Goal: Transaction & Acquisition: Book appointment/travel/reservation

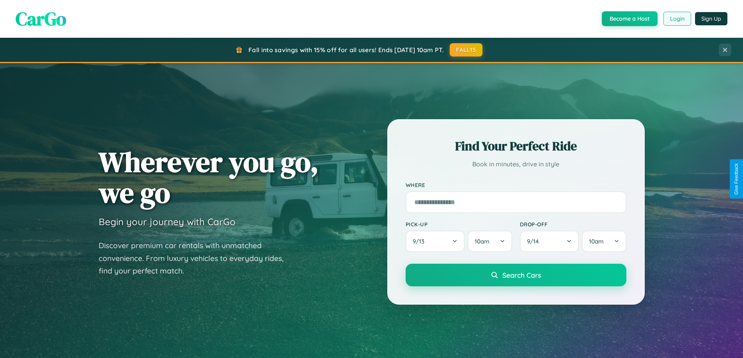
click at [677, 19] on button "Login" at bounding box center [677, 19] width 28 height 14
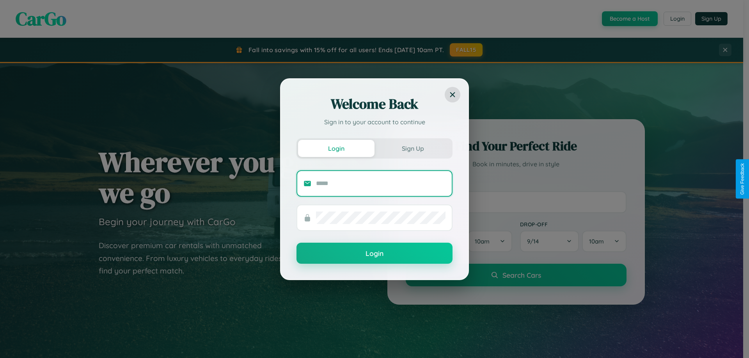
click at [381, 183] on input "text" at bounding box center [380, 183] width 129 height 12
type input "**********"
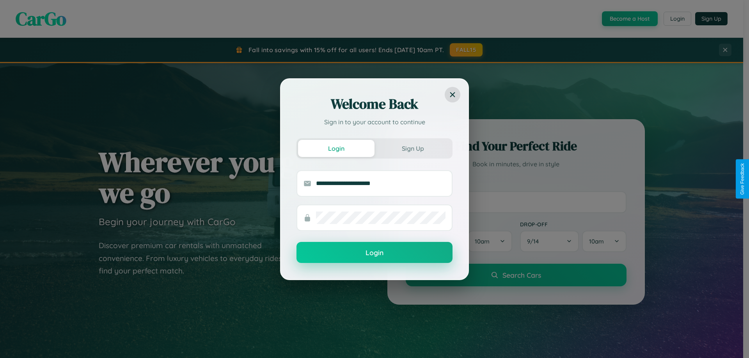
click at [374, 253] on button "Login" at bounding box center [374, 252] width 156 height 21
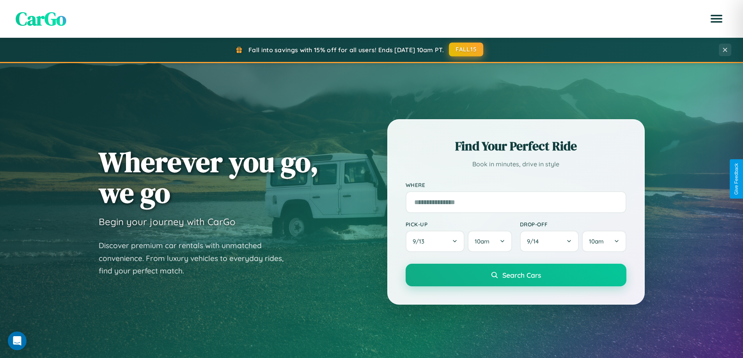
click at [466, 50] on button "FALL15" at bounding box center [466, 50] width 34 height 14
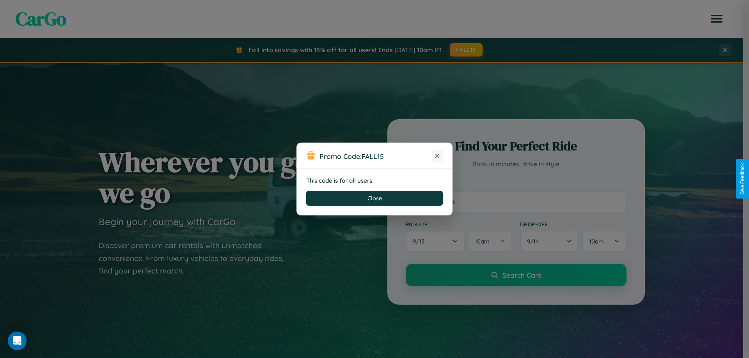
click at [437, 156] on icon at bounding box center [437, 156] width 8 height 8
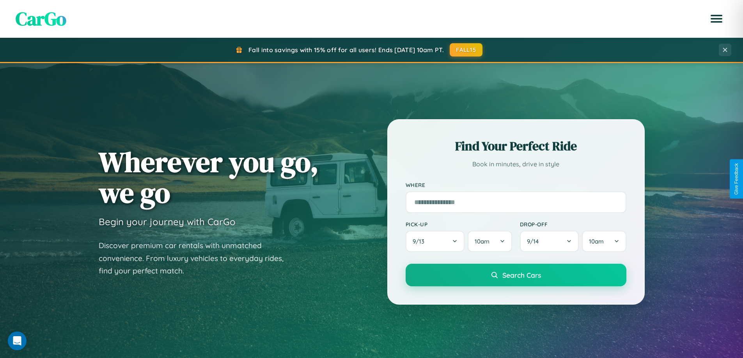
scroll to position [336, 0]
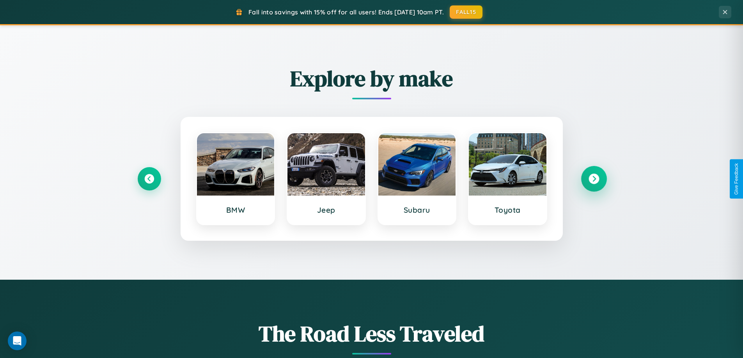
click at [594, 179] on icon at bounding box center [593, 179] width 11 height 11
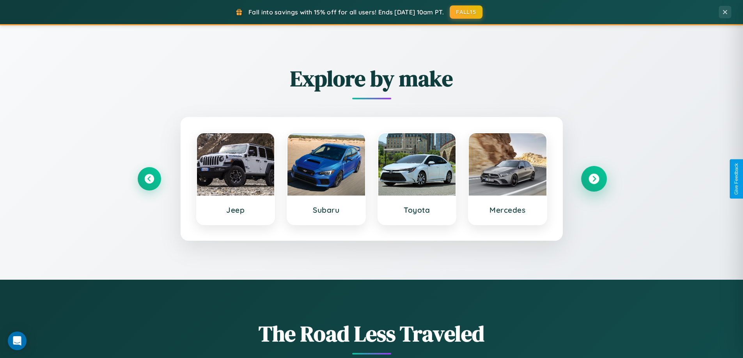
click at [594, 179] on icon at bounding box center [593, 179] width 11 height 11
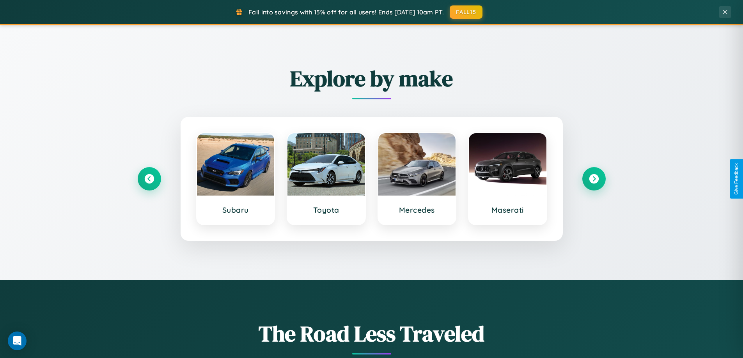
scroll to position [23, 0]
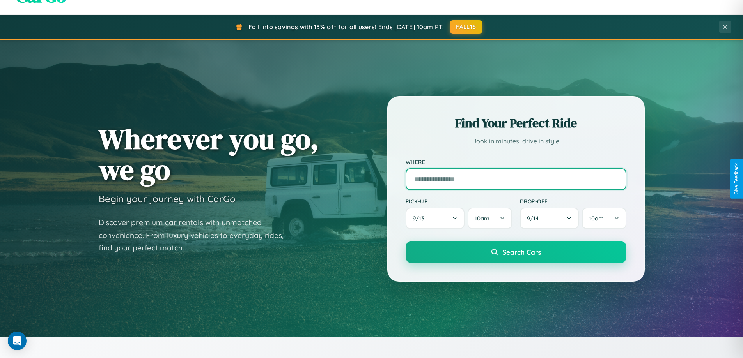
click at [516, 179] on input "text" at bounding box center [516, 179] width 221 height 22
type input "*****"
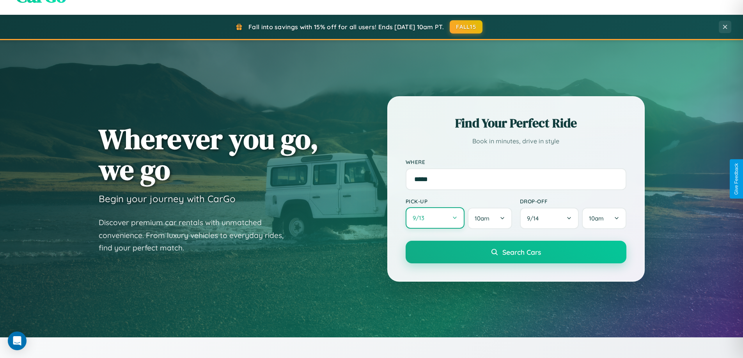
click at [435, 218] on button "9 / 13" at bounding box center [435, 217] width 59 height 21
select select "*"
select select "****"
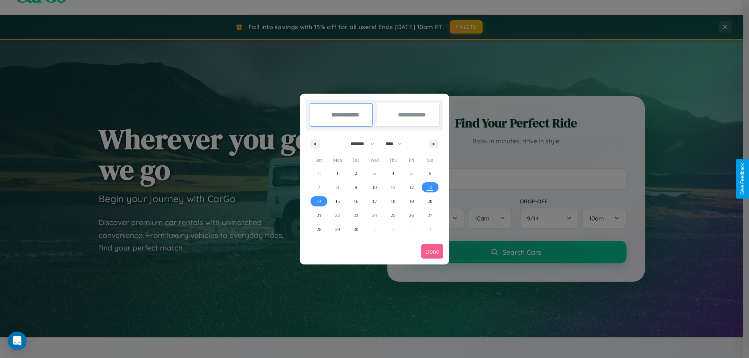
click at [359, 144] on select "******* ******** ***** ***** *** **** **** ****** ********* ******* ******** **…" at bounding box center [360, 144] width 33 height 13
select select "*"
drag, startPoint x: 397, startPoint y: 144, endPoint x: 374, endPoint y: 156, distance: 25.8
click at [397, 144] on select "**** **** **** **** **** **** **** **** **** **** **** **** **** **** **** ****…" at bounding box center [392, 144] width 23 height 13
select select "****"
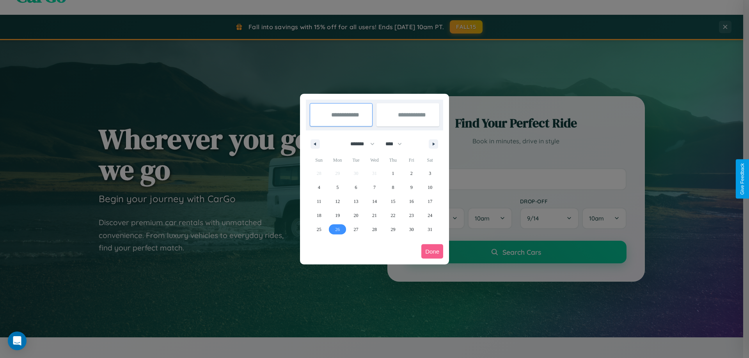
click at [337, 229] on span "26" at bounding box center [337, 230] width 5 height 14
type input "**********"
click at [433, 144] on icon "button" at bounding box center [435, 144] width 4 height 3
select select "*"
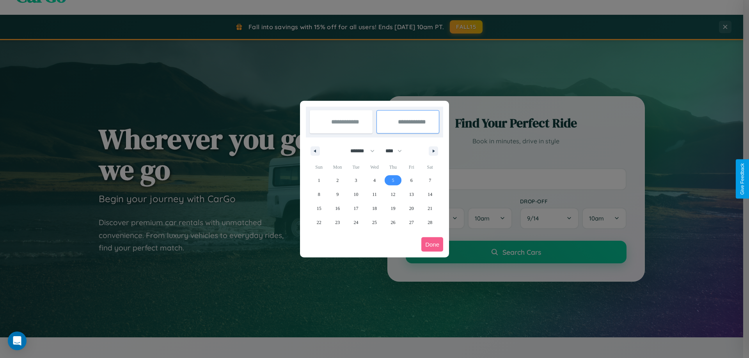
click at [393, 180] on span "5" at bounding box center [393, 181] width 2 height 14
type input "**********"
select select "*"
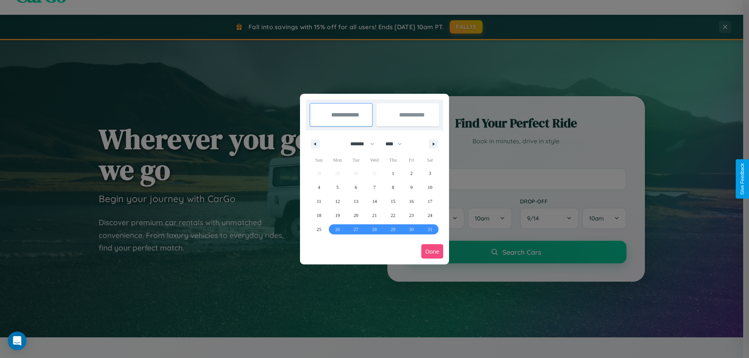
click at [432, 252] on button "Done" at bounding box center [432, 252] width 22 height 14
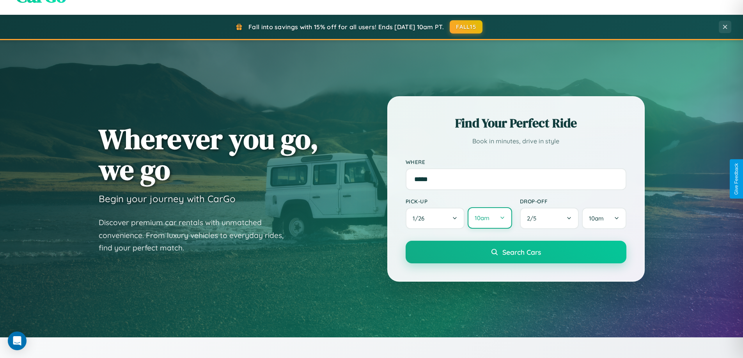
click at [489, 218] on button "10am" at bounding box center [490, 217] width 44 height 21
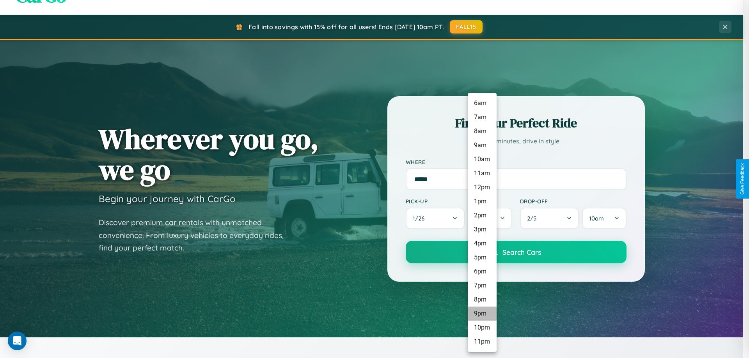
click at [482, 314] on li "9pm" at bounding box center [482, 314] width 29 height 14
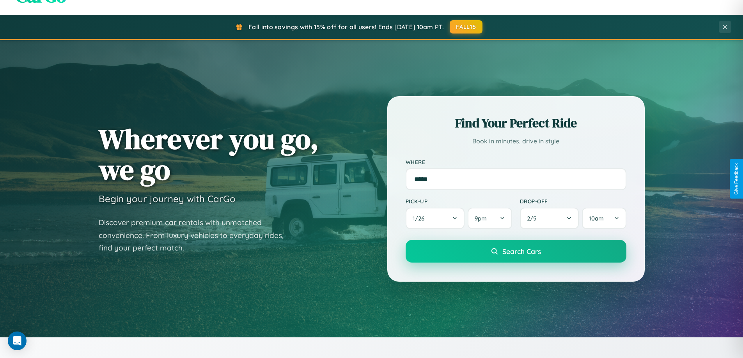
click at [516, 252] on span "Search Cars" at bounding box center [521, 251] width 39 height 9
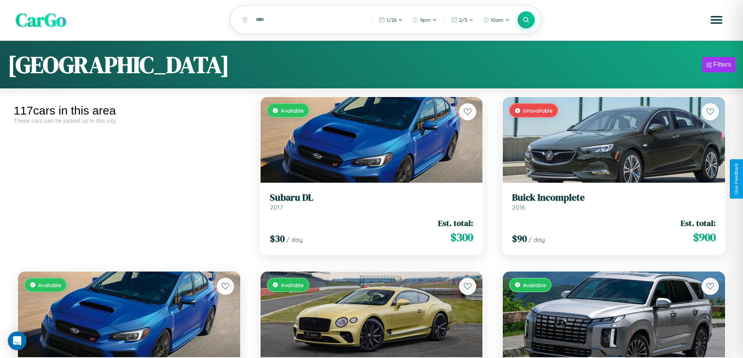
scroll to position [6279, 0]
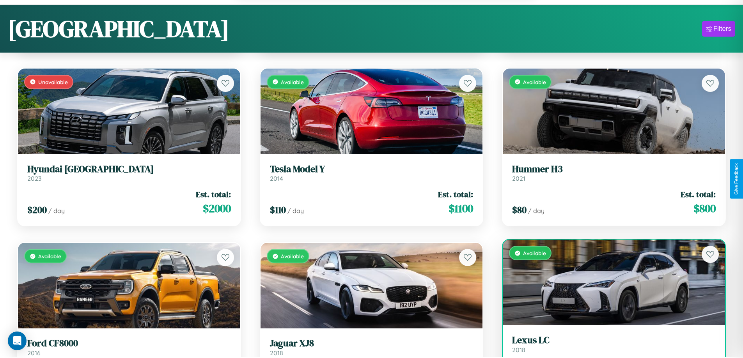
click at [609, 349] on link "Lexus LC 2018" at bounding box center [614, 344] width 204 height 19
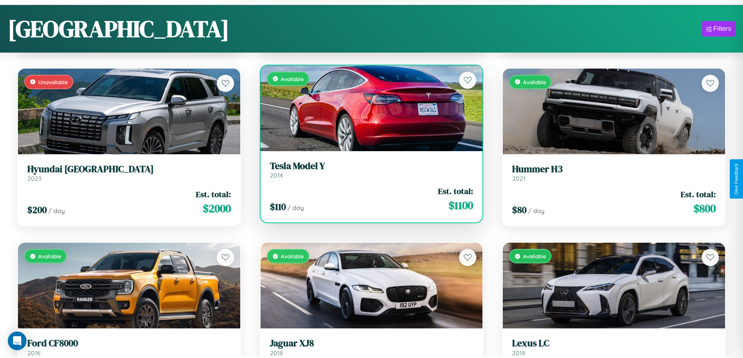
scroll to position [1157, 0]
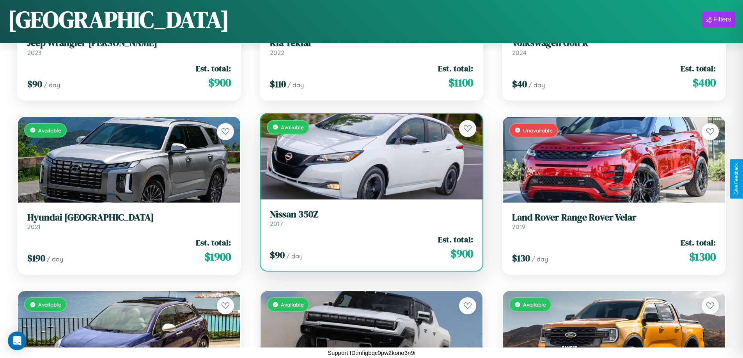
click at [368, 156] on div "Available" at bounding box center [371, 157] width 222 height 86
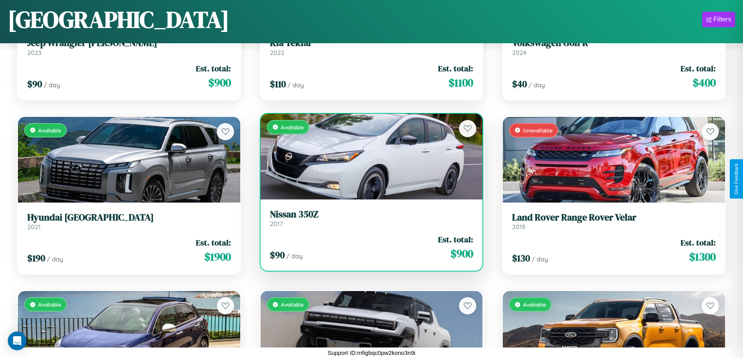
click at [368, 156] on div "Available" at bounding box center [371, 157] width 222 height 86
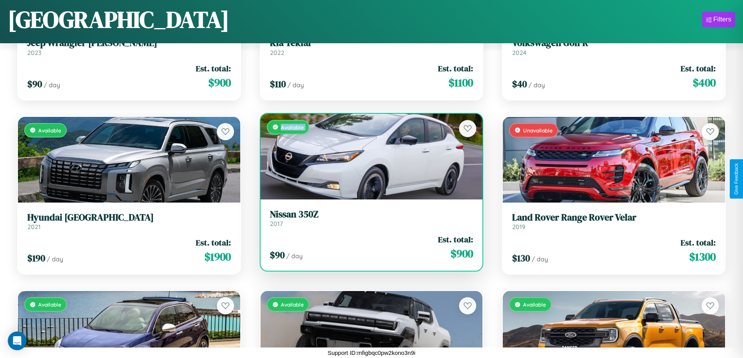
click at [368, 156] on div "Available" at bounding box center [371, 157] width 222 height 86
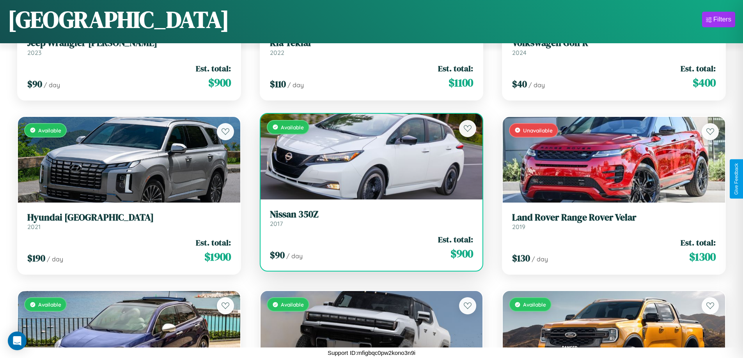
click at [368, 156] on div "Available" at bounding box center [371, 157] width 222 height 86
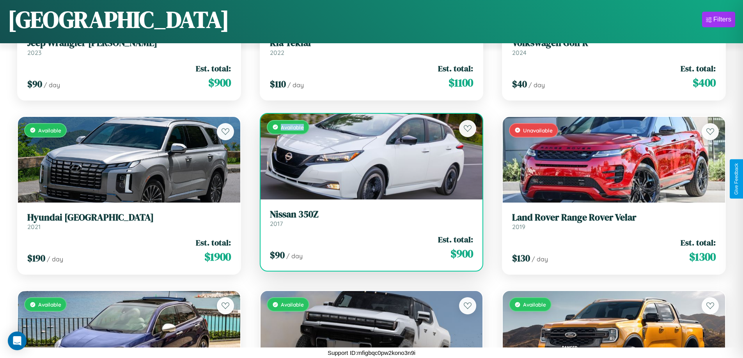
click at [368, 156] on div "Available" at bounding box center [371, 157] width 222 height 86
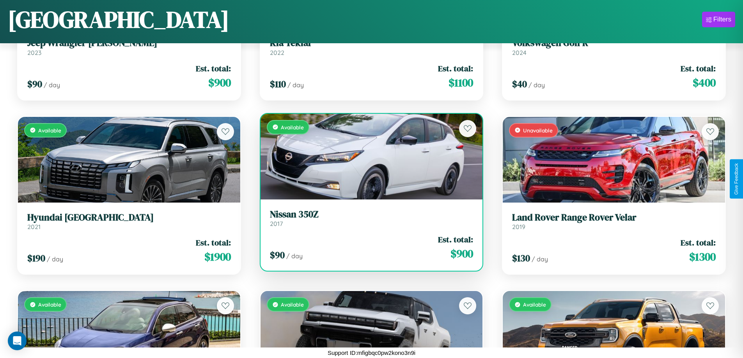
click at [368, 218] on h3 "Nissan 350Z" at bounding box center [372, 214] width 204 height 11
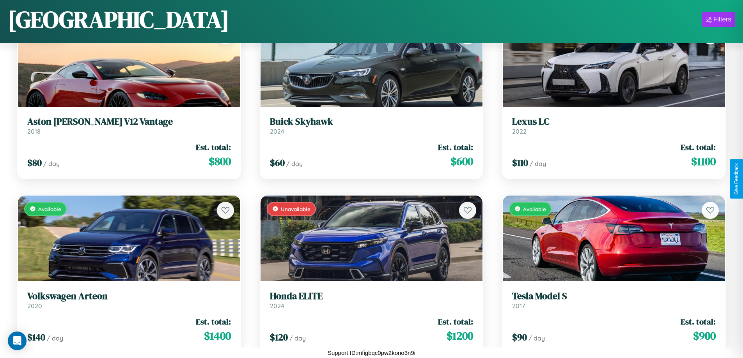
scroll to position [5523, 0]
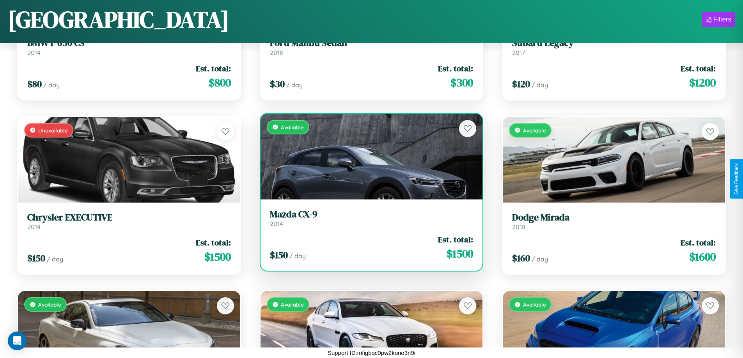
click at [368, 218] on h3 "Mazda CX-9" at bounding box center [372, 214] width 204 height 11
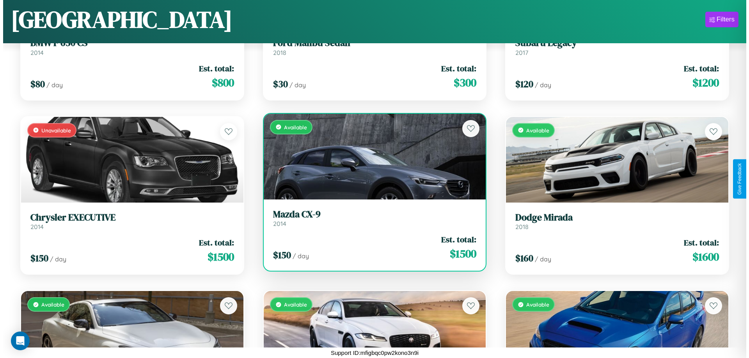
scroll to position [0, 0]
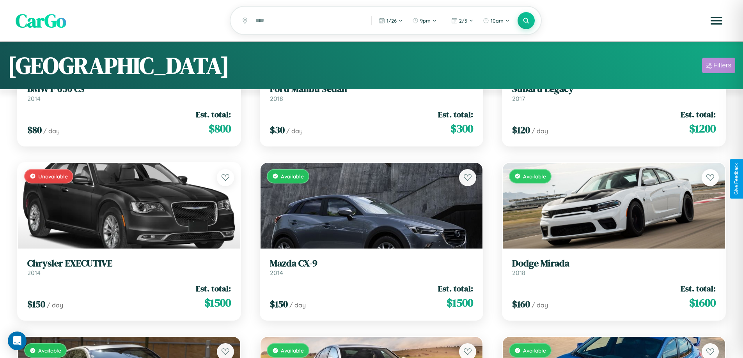
click at [718, 67] on div "Filters" at bounding box center [722, 66] width 18 height 8
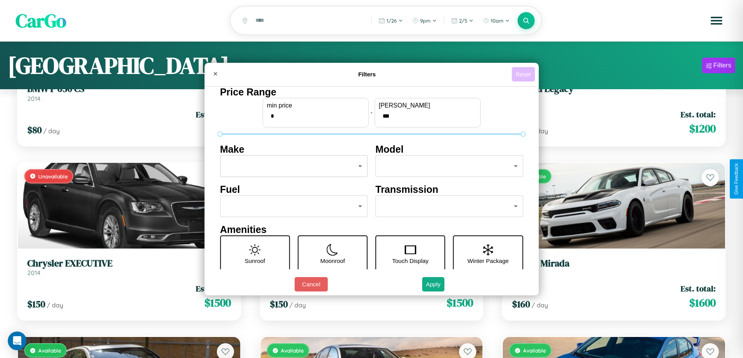
click at [524, 74] on button "Reset" at bounding box center [523, 74] width 23 height 14
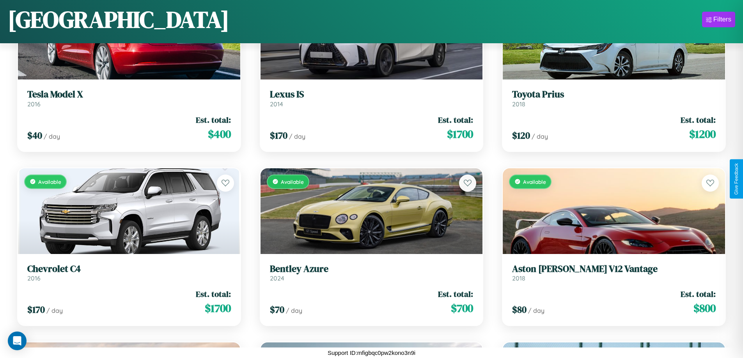
scroll to position [634, 0]
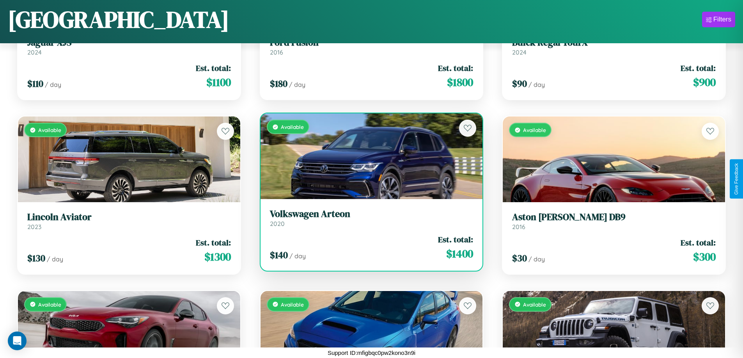
click at [368, 221] on link "Volkswagen Arteon 2020" at bounding box center [372, 218] width 204 height 19
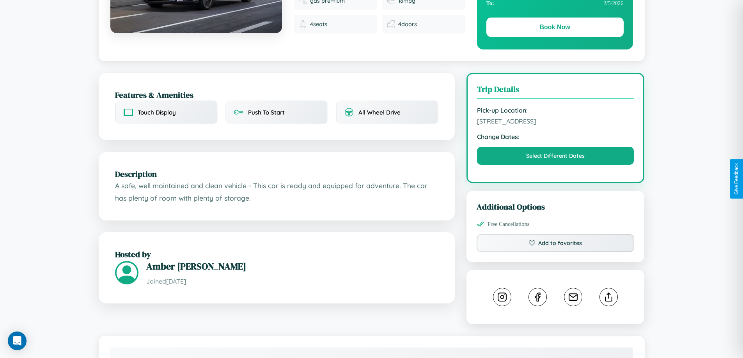
scroll to position [442, 0]
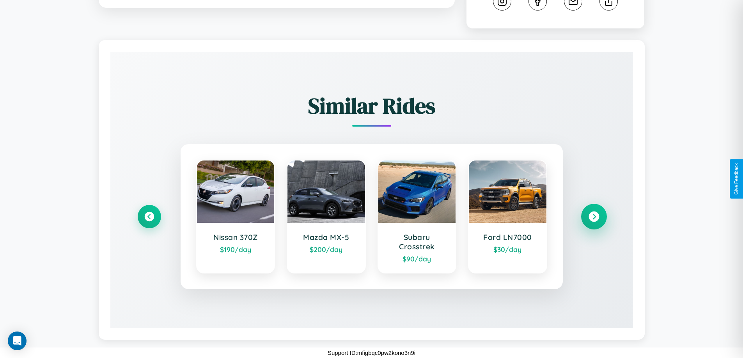
click at [594, 217] on icon at bounding box center [593, 217] width 11 height 11
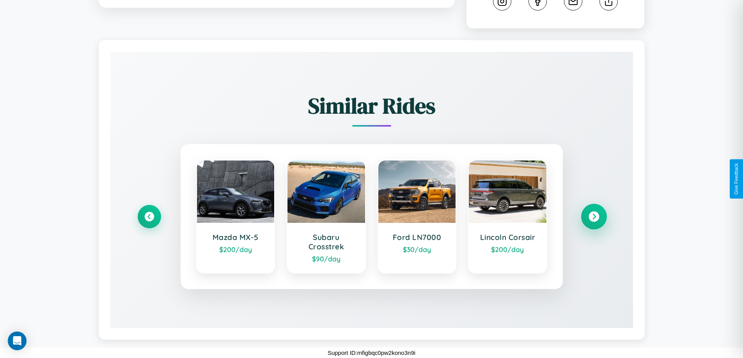
click at [594, 217] on icon at bounding box center [593, 217] width 11 height 11
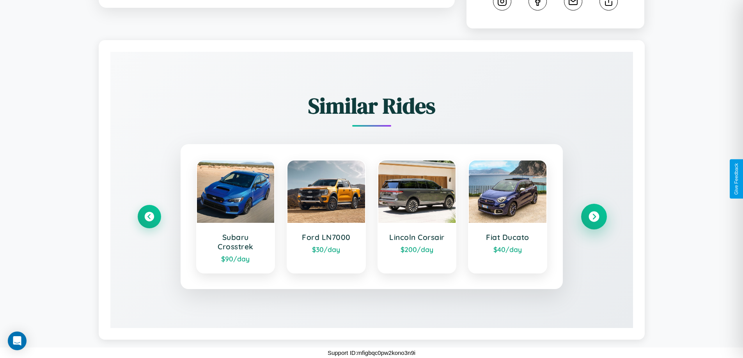
click at [594, 217] on icon at bounding box center [593, 217] width 11 height 11
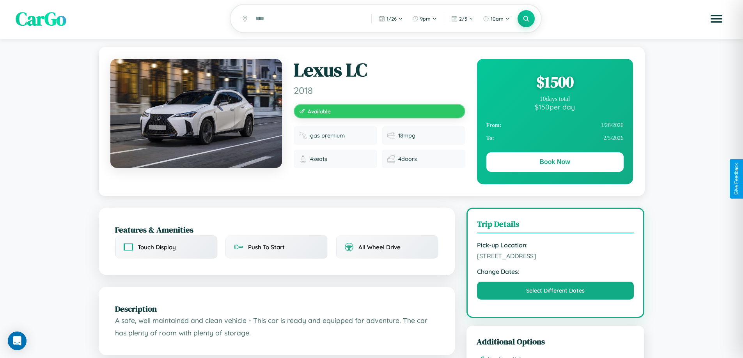
scroll to position [0, 0]
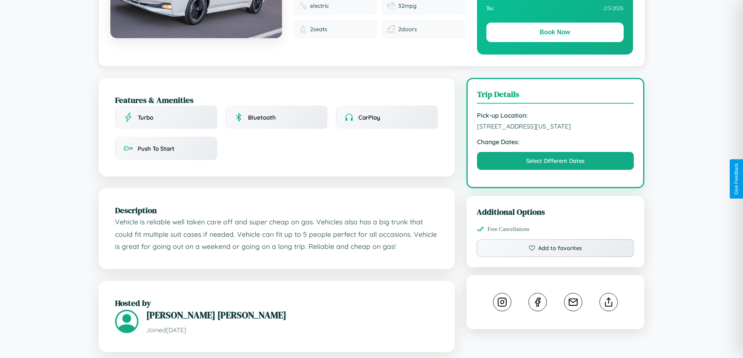
scroll to position [264, 0]
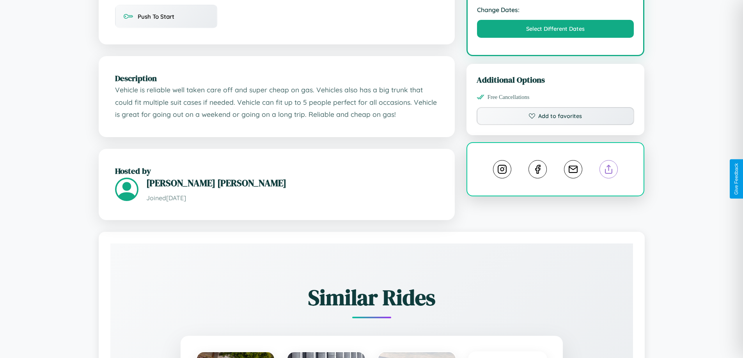
click at [609, 171] on line at bounding box center [609, 167] width 0 height 5
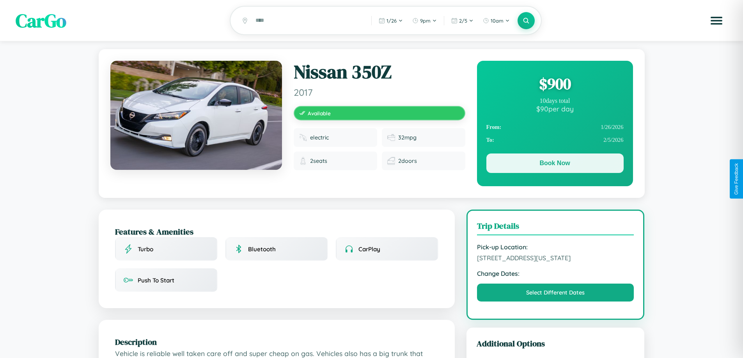
click at [555, 165] on button "Book Now" at bounding box center [554, 163] width 137 height 19
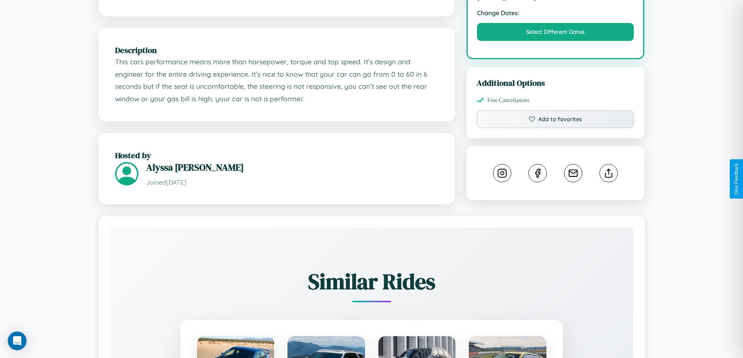
scroll to position [264, 0]
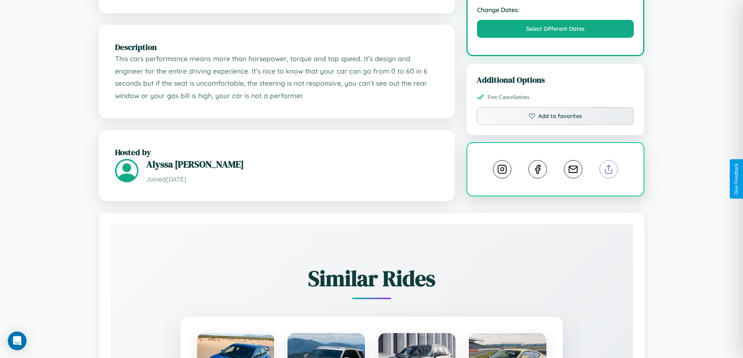
click at [609, 171] on line at bounding box center [609, 167] width 0 height 5
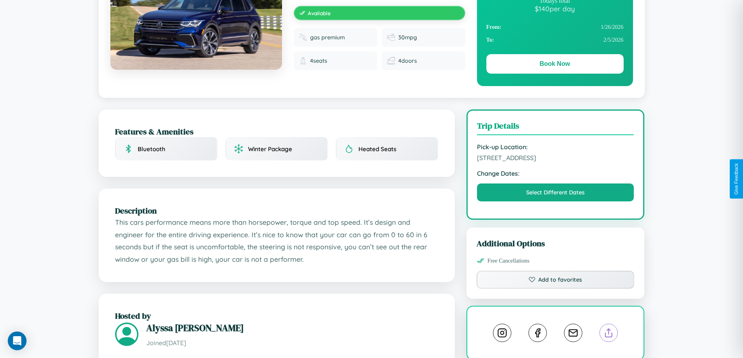
scroll to position [84, 0]
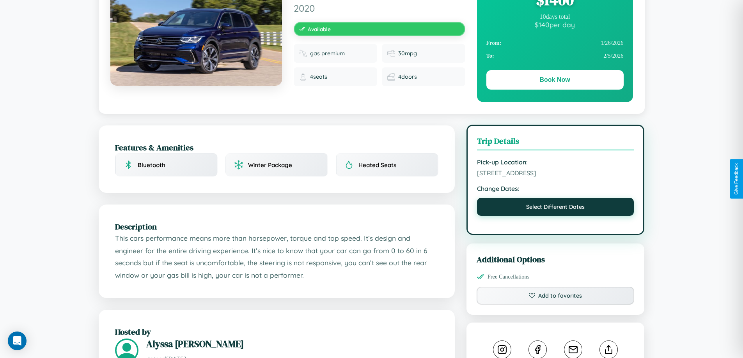
click at [555, 216] on button "Select Different Dates" at bounding box center [555, 207] width 157 height 18
select select "*"
select select "****"
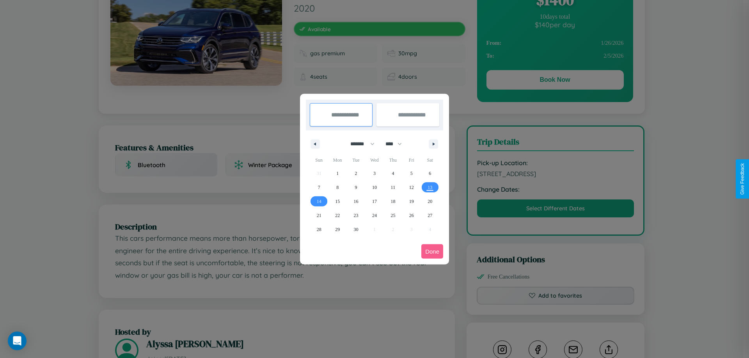
click at [359, 144] on select "******* ******** ***** ***** *** **** **** ****** ********* ******* ******** **…" at bounding box center [360, 144] width 33 height 13
select select "*"
click at [356, 229] on span "28" at bounding box center [356, 230] width 5 height 14
type input "**********"
click at [374, 229] on span "29" at bounding box center [374, 230] width 5 height 14
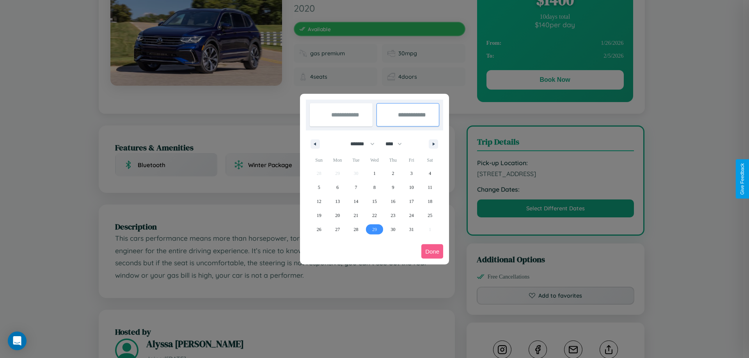
type input "**********"
click at [432, 252] on button "Done" at bounding box center [432, 252] width 22 height 14
